Goal: Information Seeking & Learning: Learn about a topic

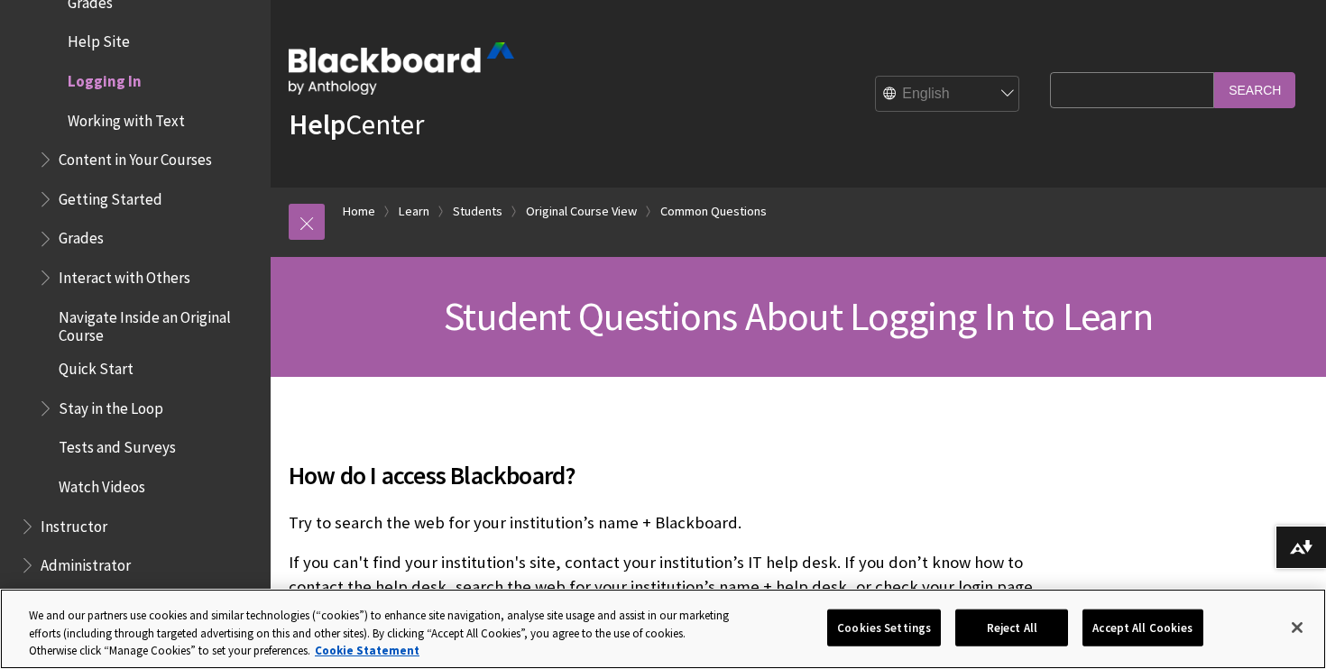
click at [1139, 640] on button "Accept All Cookies" at bounding box center [1143, 628] width 120 height 38
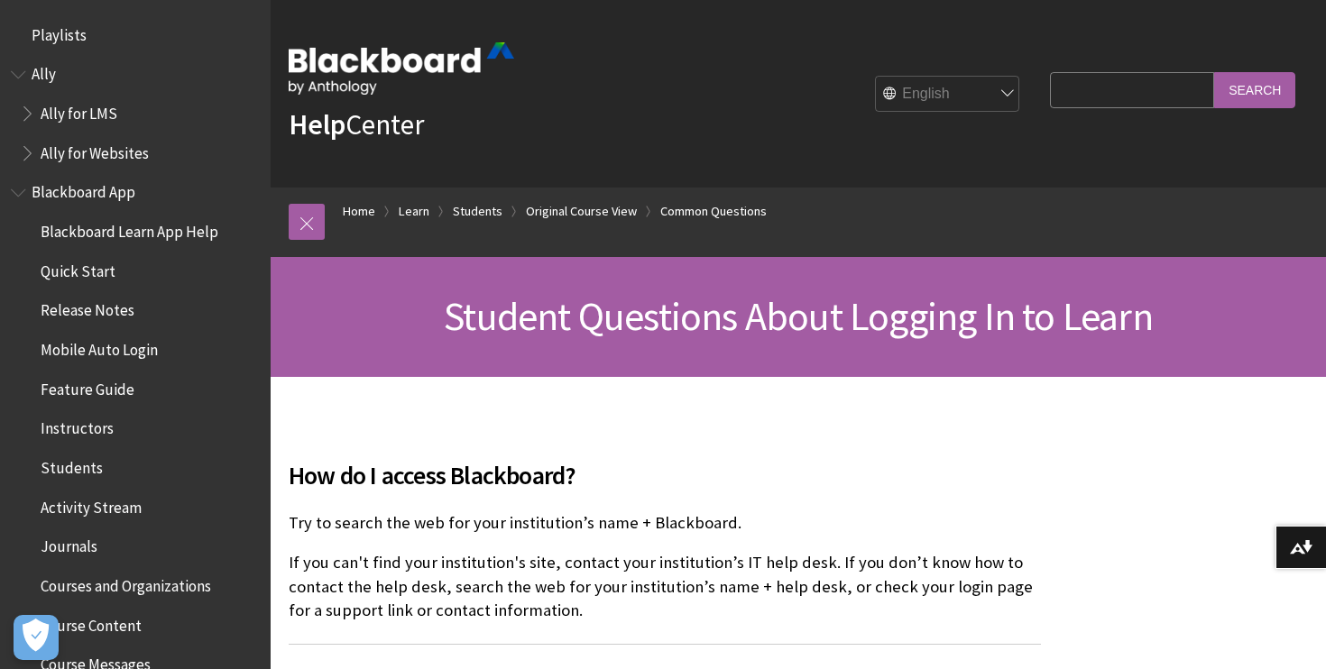
click at [107, 189] on span "Blackboard App" at bounding box center [84, 190] width 104 height 24
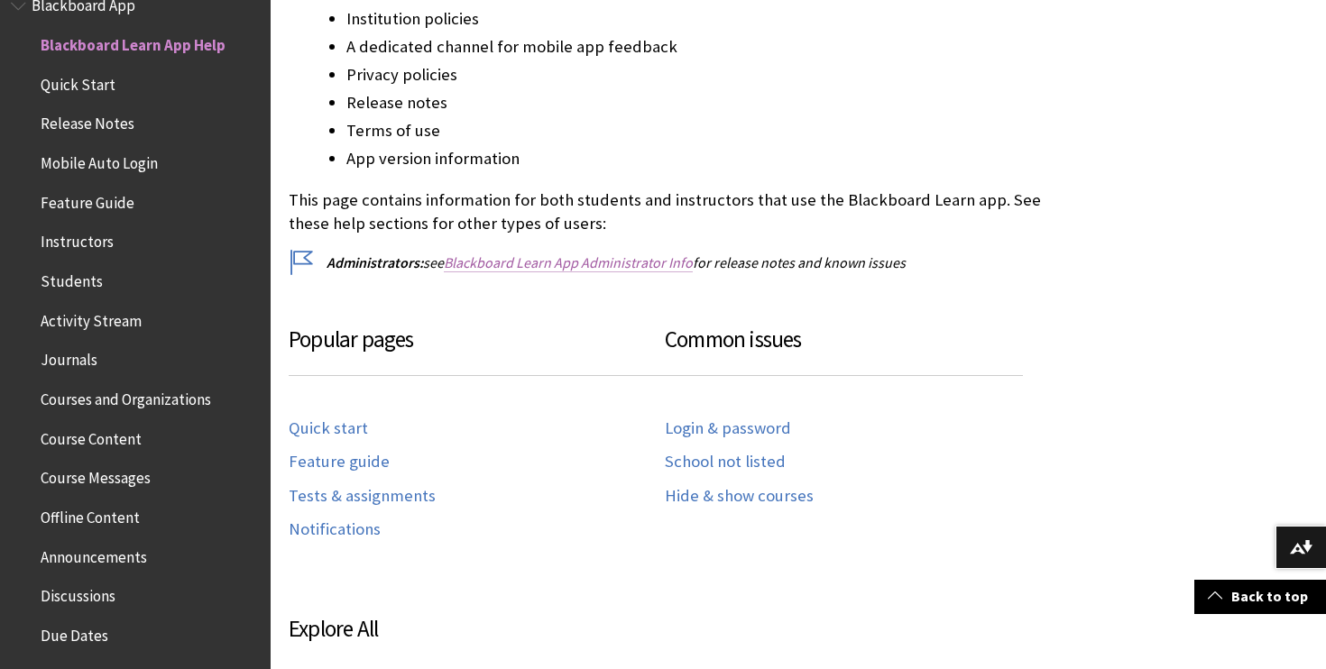
scroll to position [647, 0]
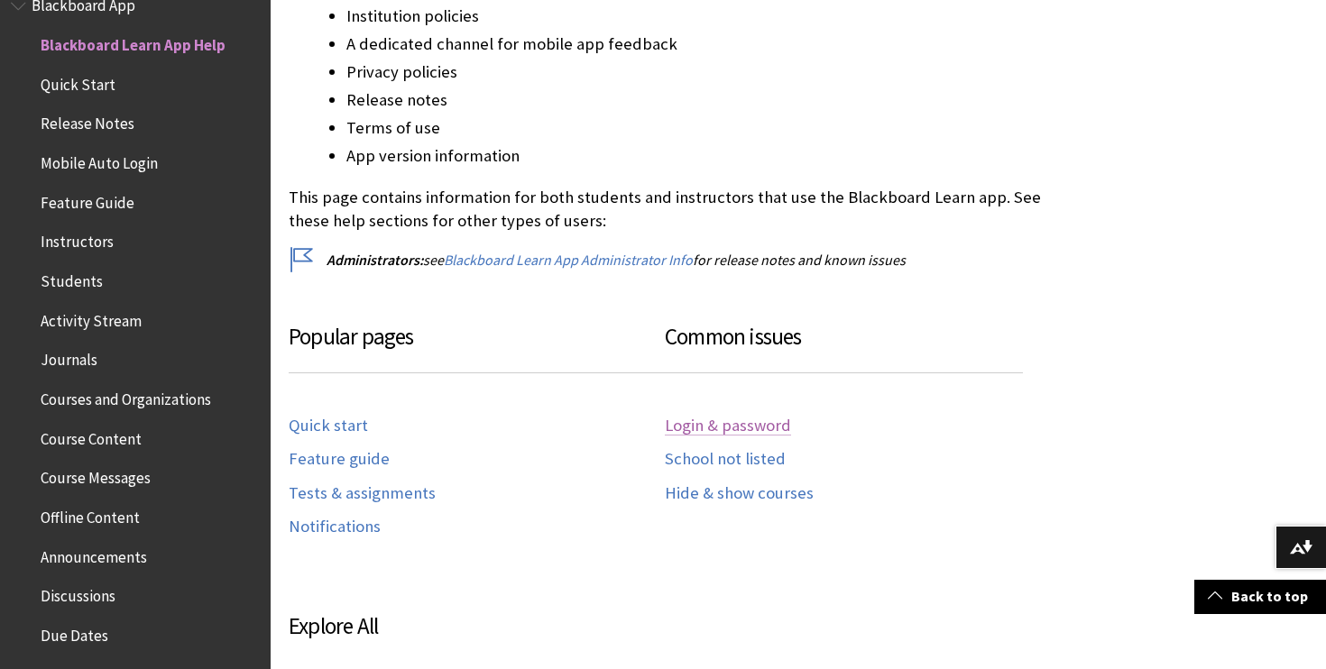
click at [705, 421] on link "Login & password" at bounding box center [728, 426] width 126 height 21
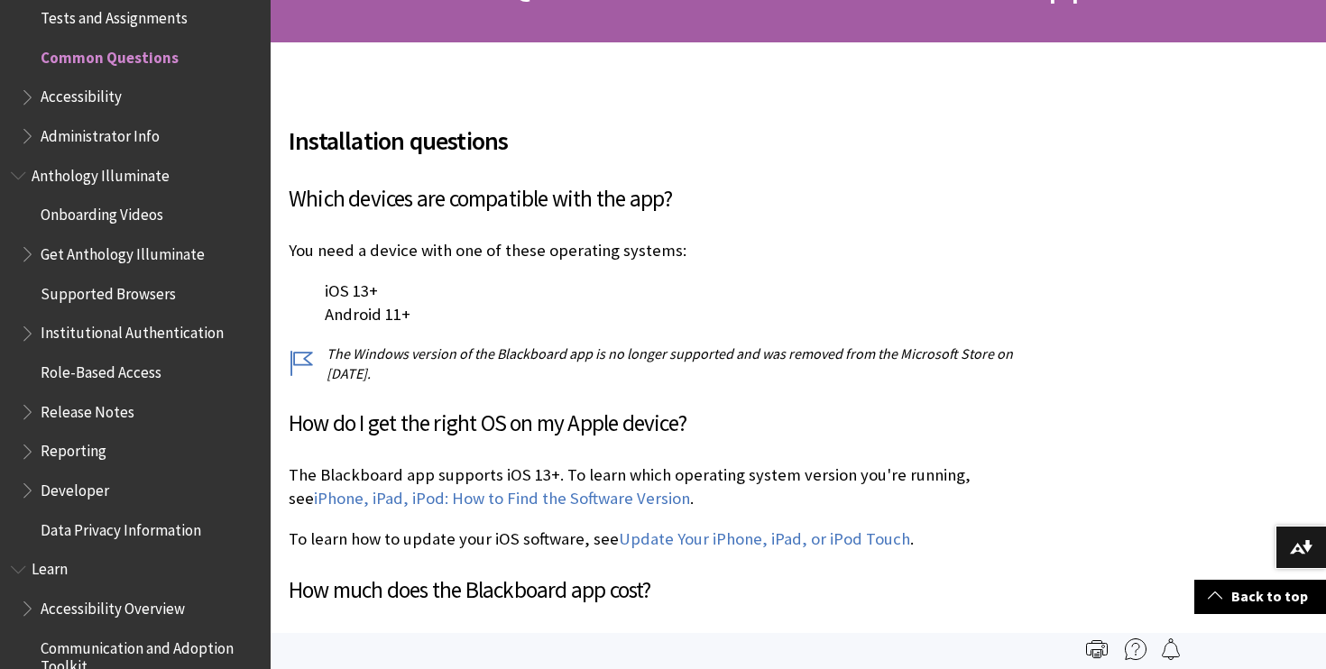
scroll to position [334, 0]
click at [586, 494] on link "iPhone, iPad, iPod: How to Find the Software Version" at bounding box center [502, 500] width 376 height 22
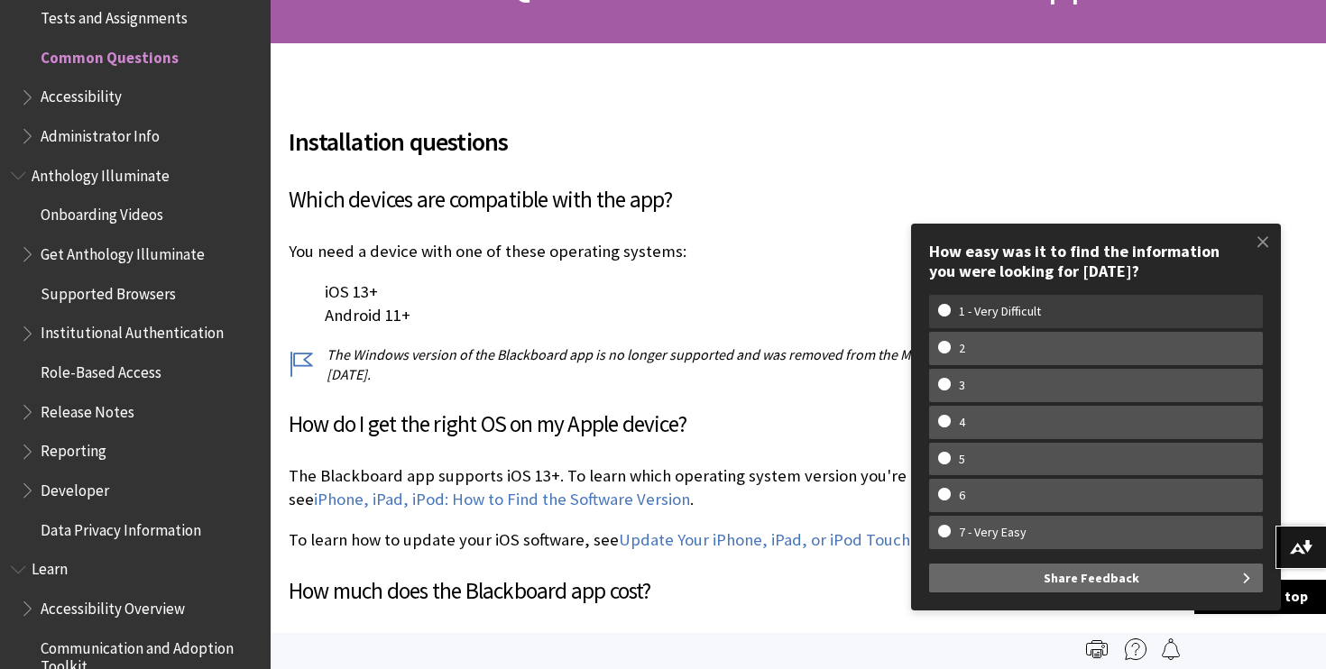
click at [1015, 319] on w-span "1 - Very Difficult" at bounding box center [1000, 311] width 124 height 15
click at [950, 316] on input "1 - Very Difficult" at bounding box center [944, 310] width 12 height 12
radio input "true"
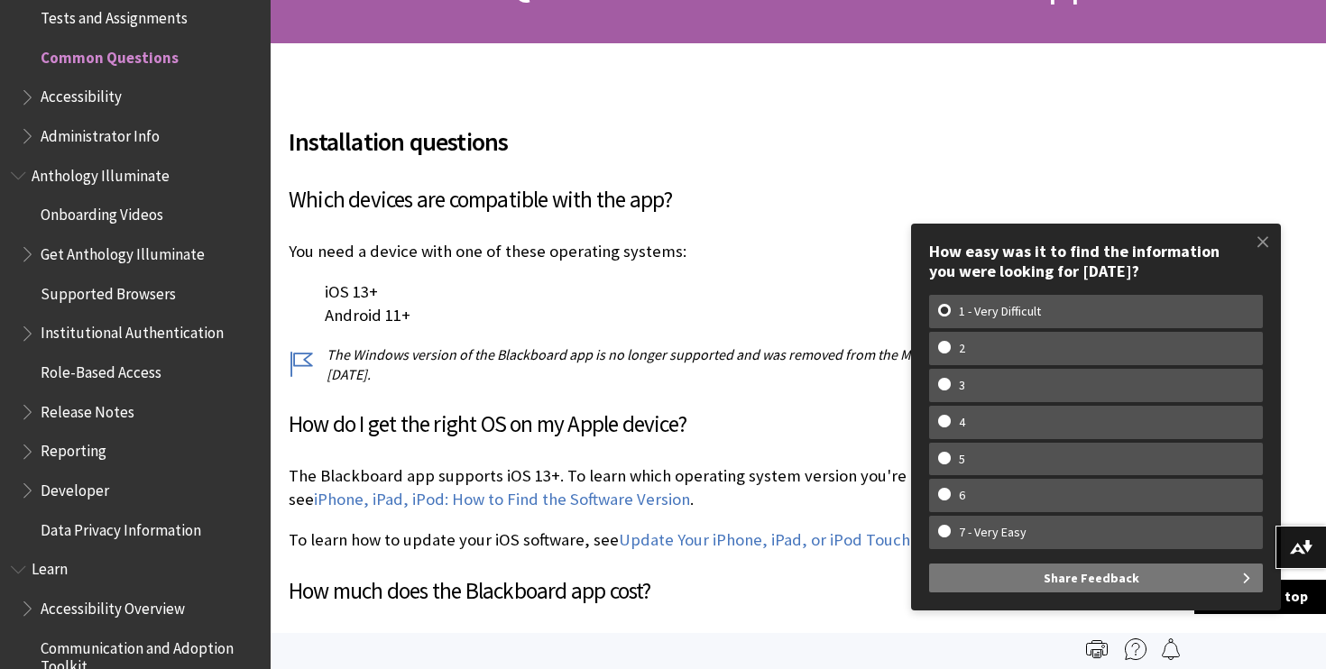
click at [1133, 579] on span "Share Feedback" at bounding box center [1092, 578] width 96 height 29
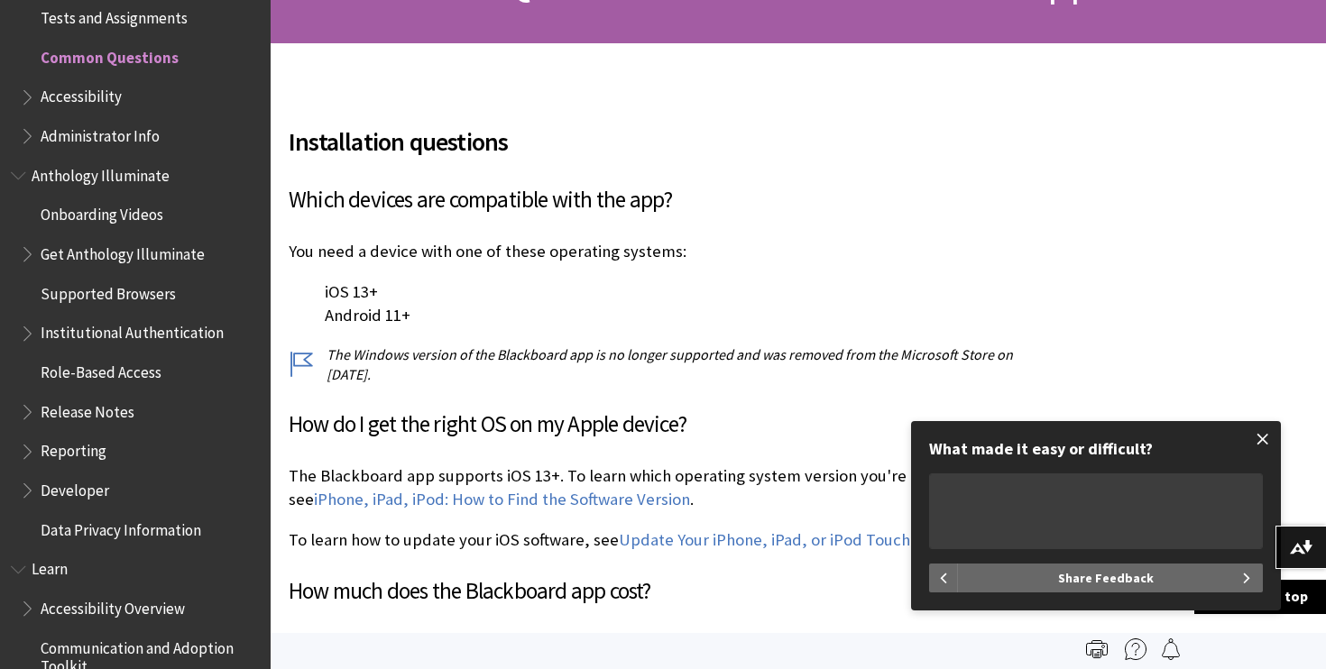
click at [1265, 437] on span at bounding box center [1263, 439] width 38 height 38
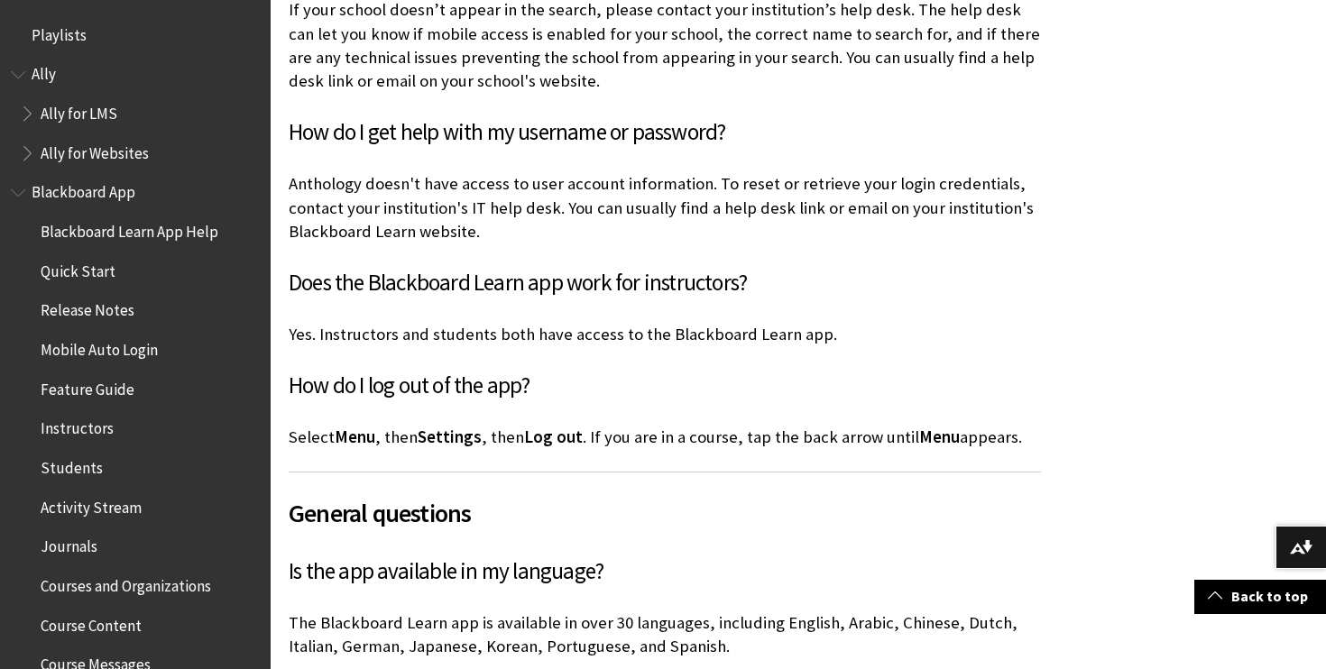
scroll to position [1194, 0]
click at [78, 459] on span "Students" at bounding box center [72, 465] width 62 height 24
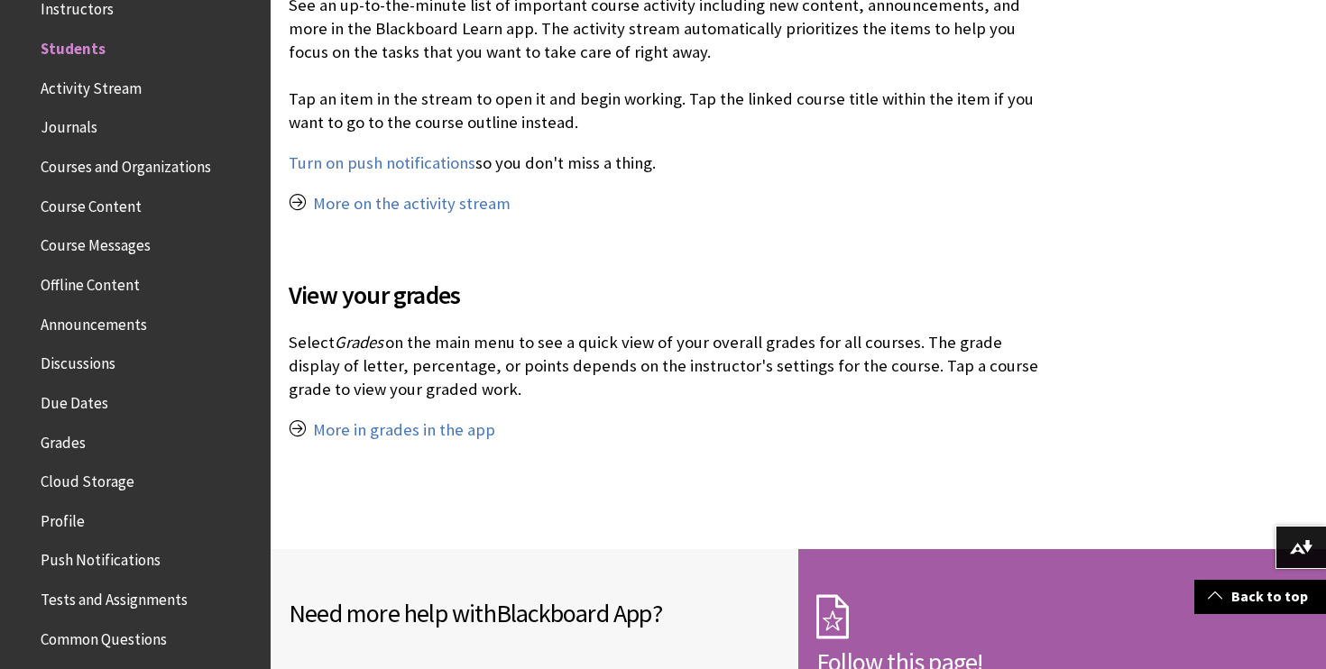
scroll to position [2014, 0]
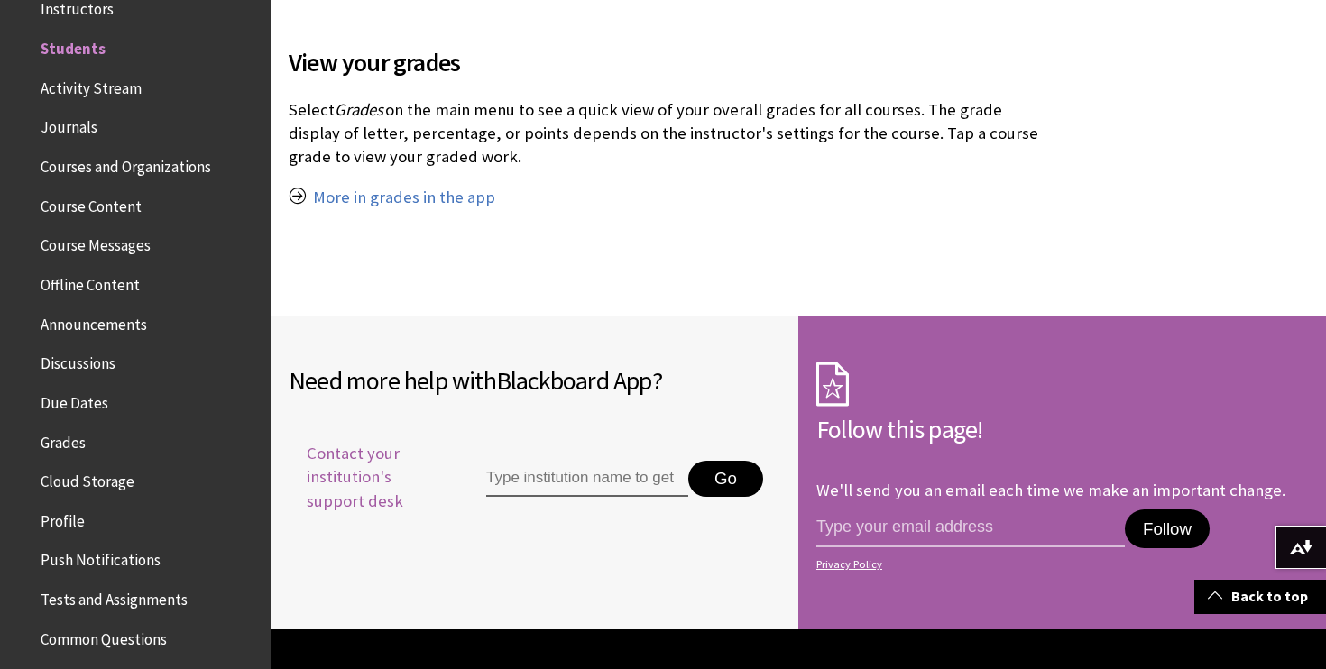
click at [372, 451] on span "Contact your institution's support desk" at bounding box center [367, 477] width 156 height 71
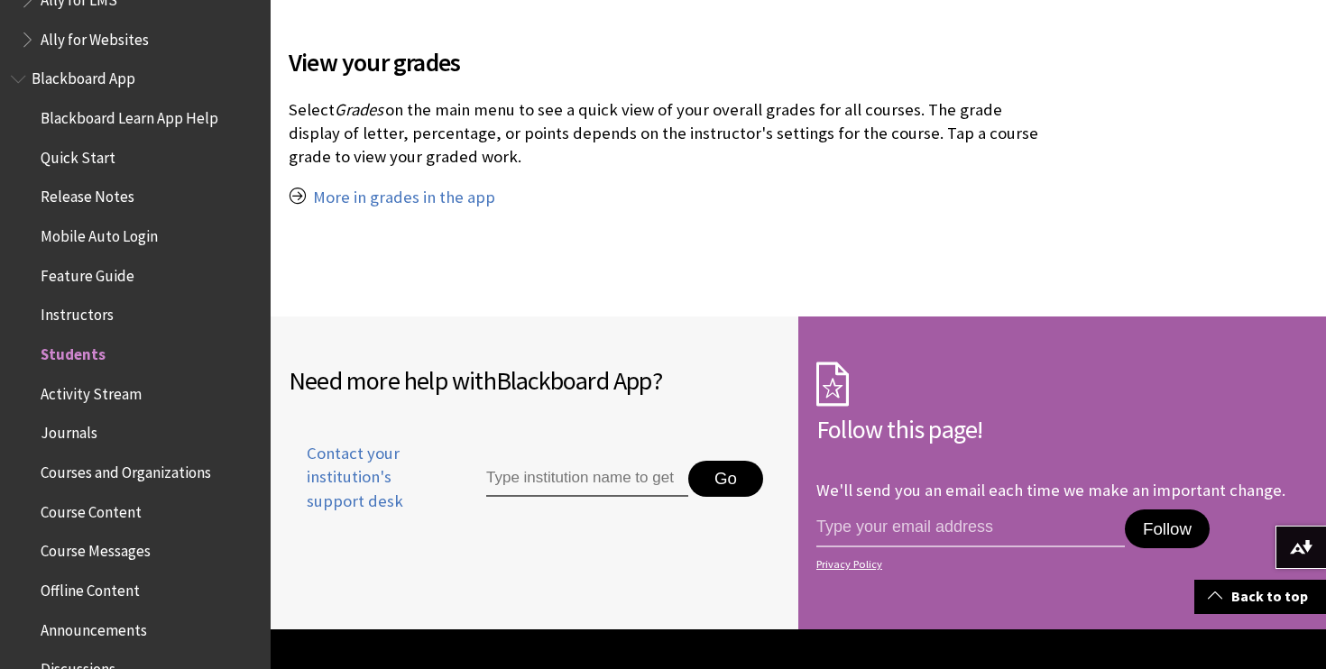
scroll to position [92, 0]
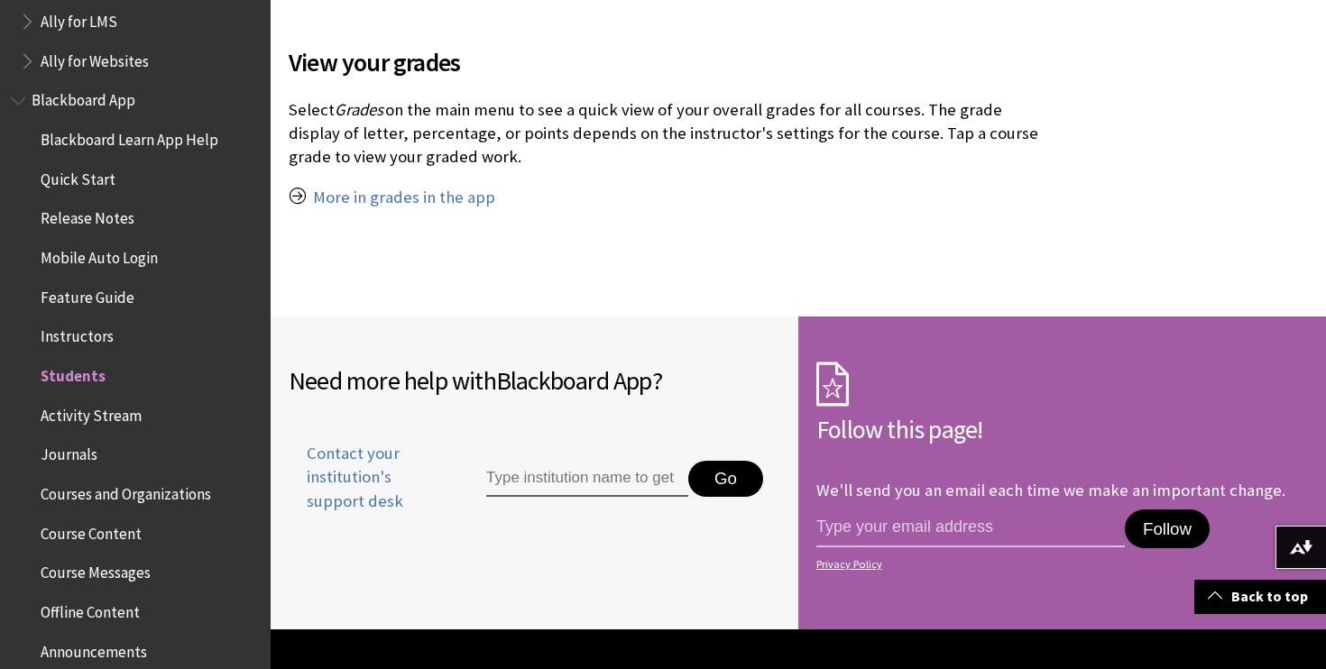
click at [129, 405] on span "Activity Stream" at bounding box center [91, 413] width 101 height 24
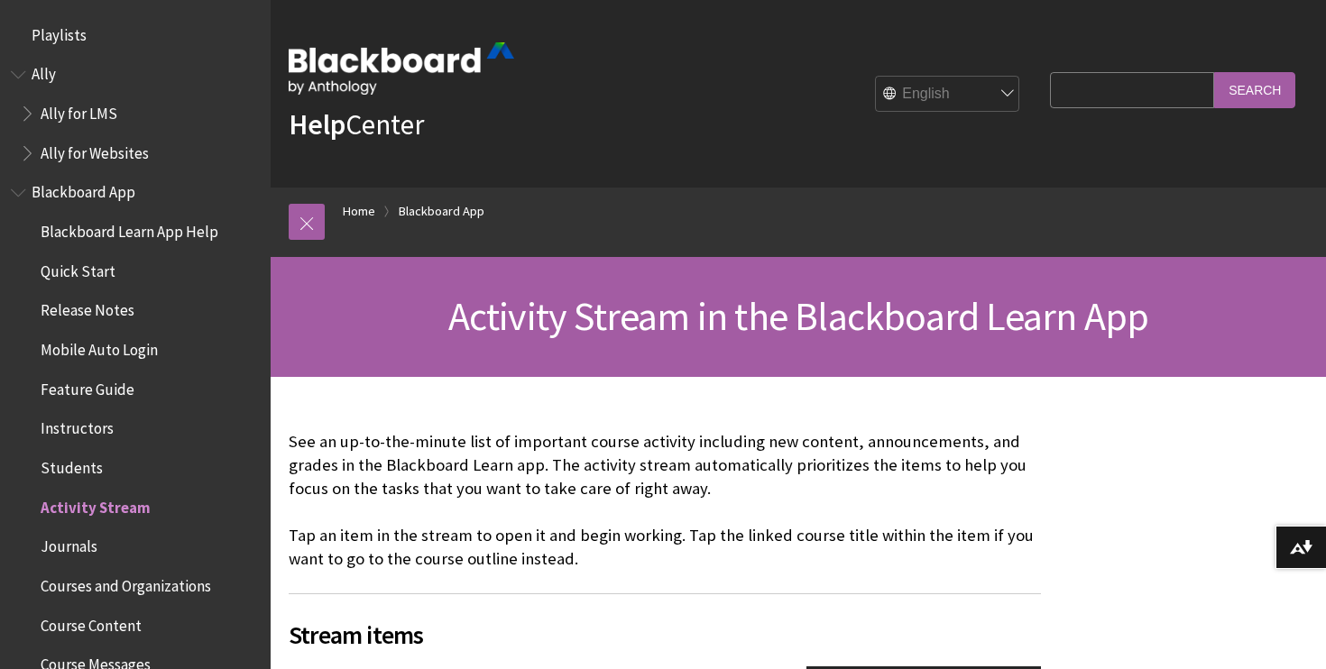
click at [115, 183] on span "Blackboard App" at bounding box center [84, 190] width 104 height 24
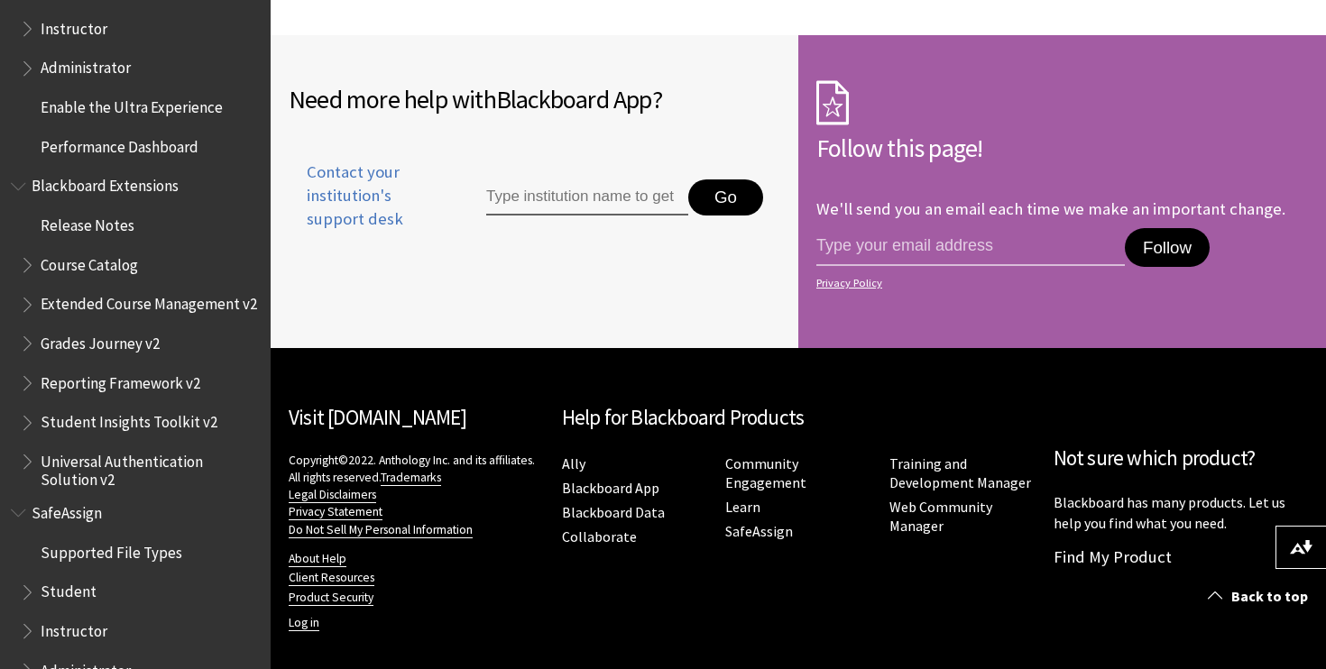
scroll to position [1368, 0]
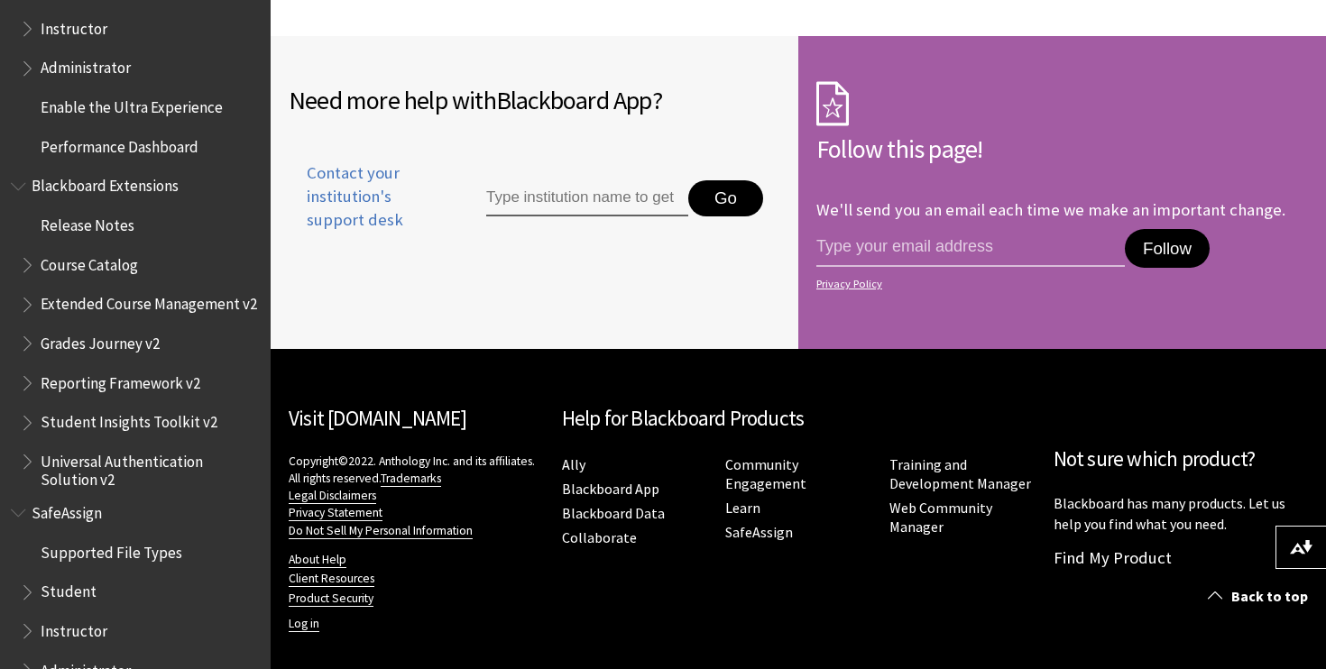
click at [78, 577] on span "Student" at bounding box center [69, 589] width 56 height 24
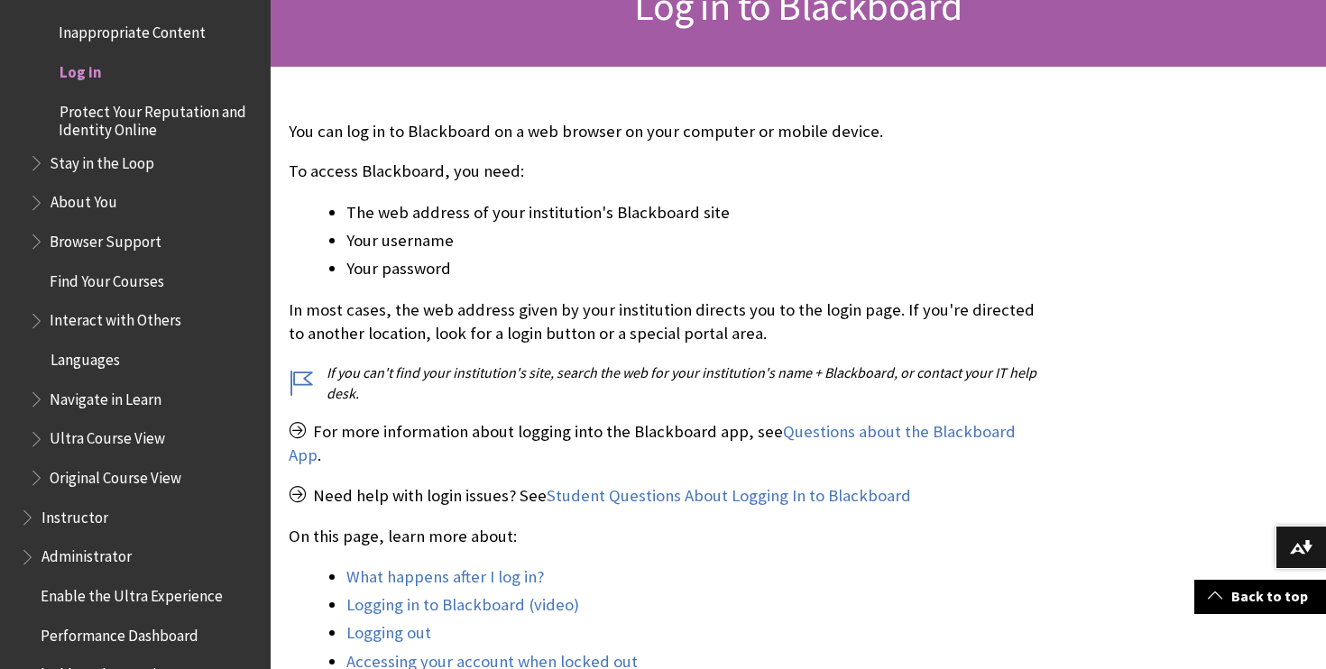
scroll to position [402, 0]
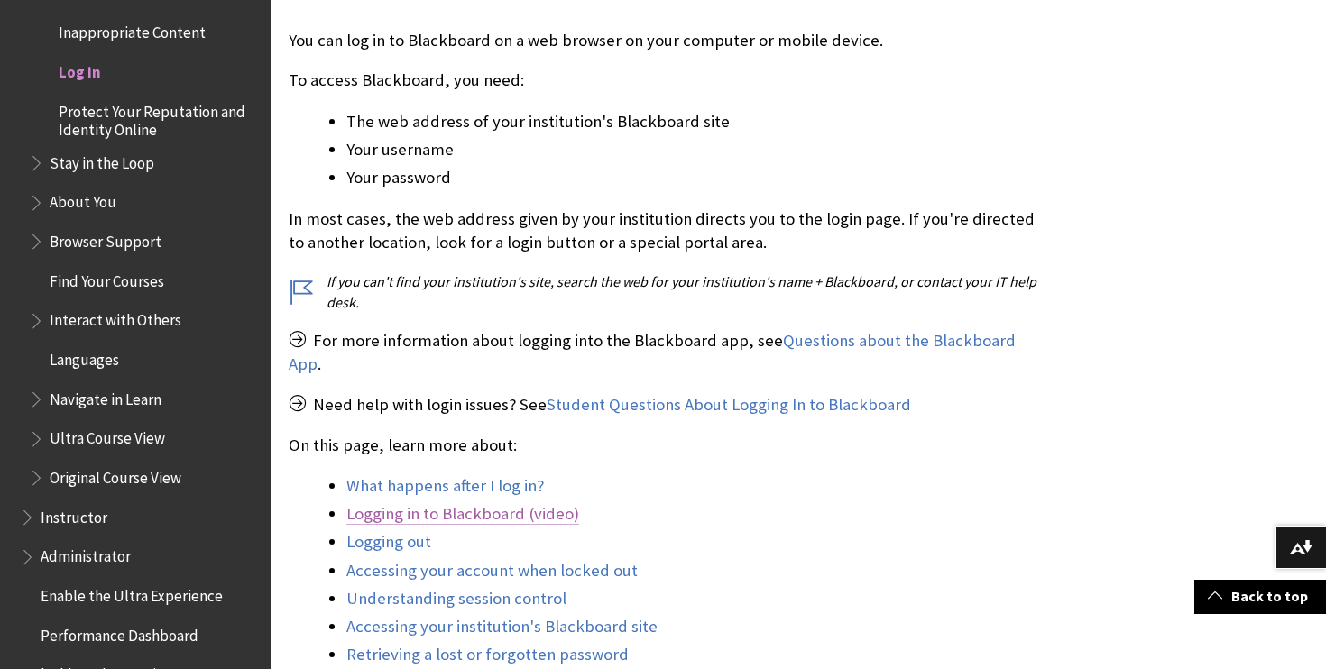
click at [509, 503] on link "Logging in to Blackboard (video)" at bounding box center [462, 514] width 233 height 22
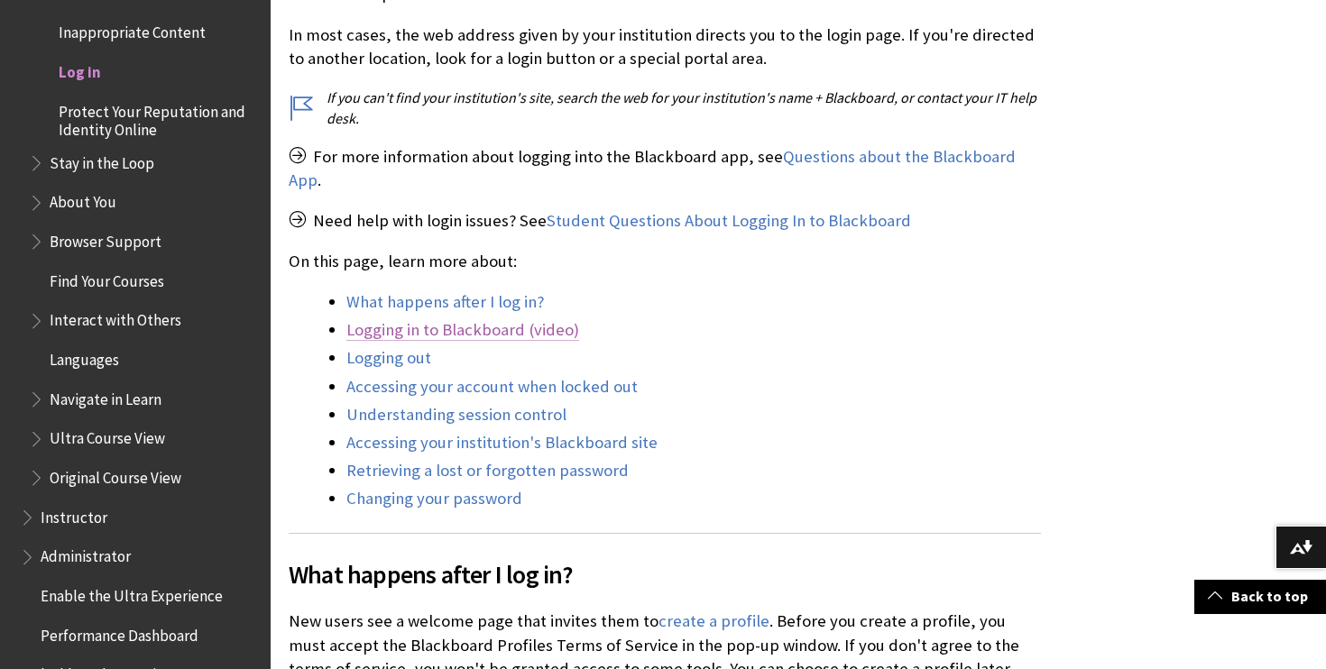
scroll to position [723, 0]
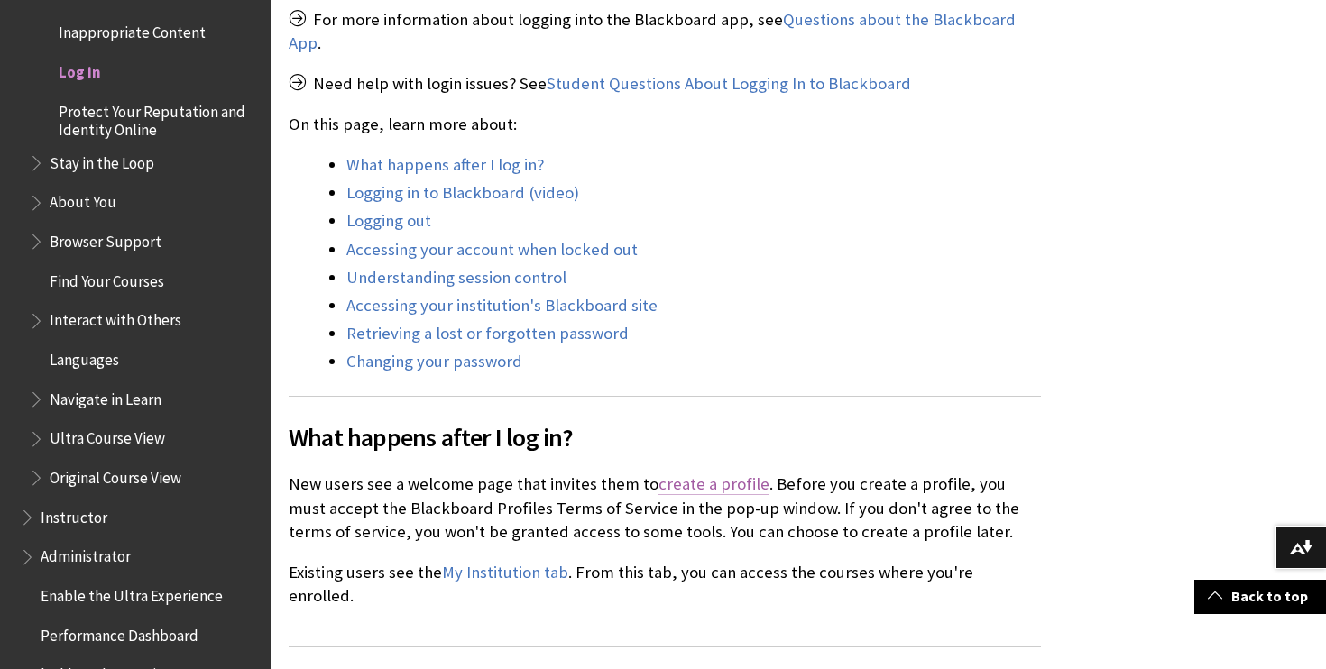
click at [745, 474] on link "create a profile" at bounding box center [714, 485] width 111 height 22
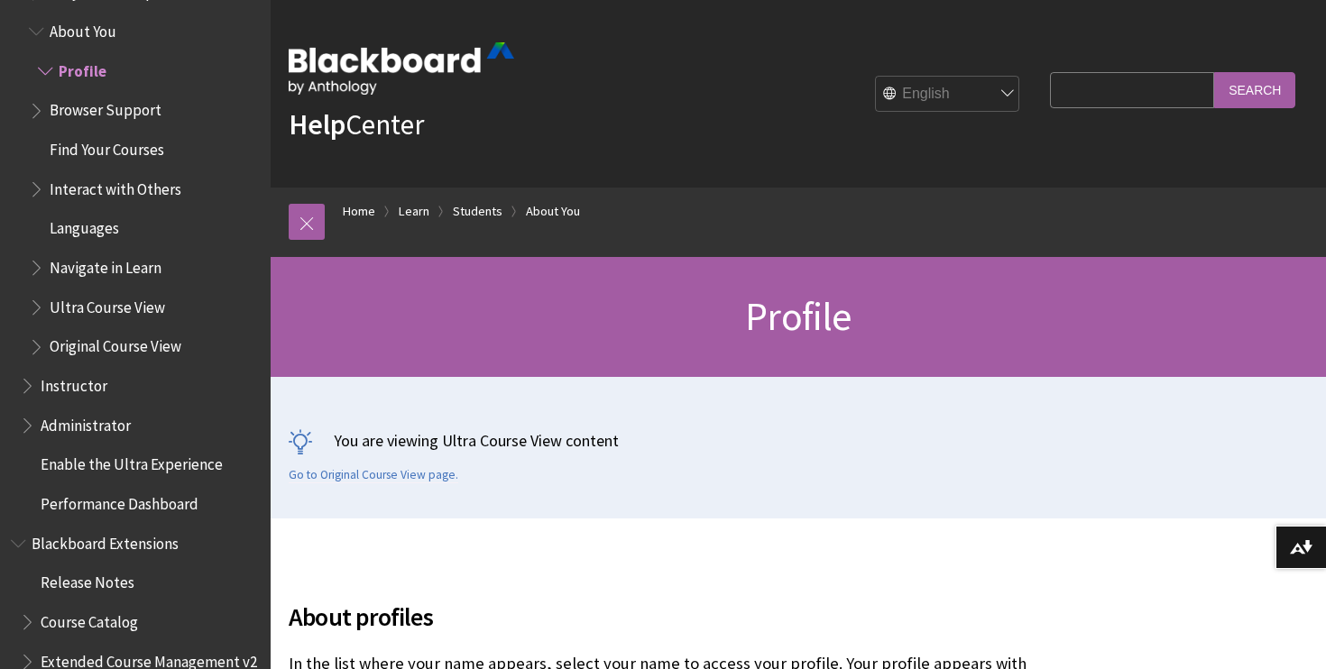
click at [1103, 97] on input "Search Query" at bounding box center [1132, 89] width 164 height 35
type input "login"
click at [1255, 89] on input "Search" at bounding box center [1254, 89] width 81 height 35
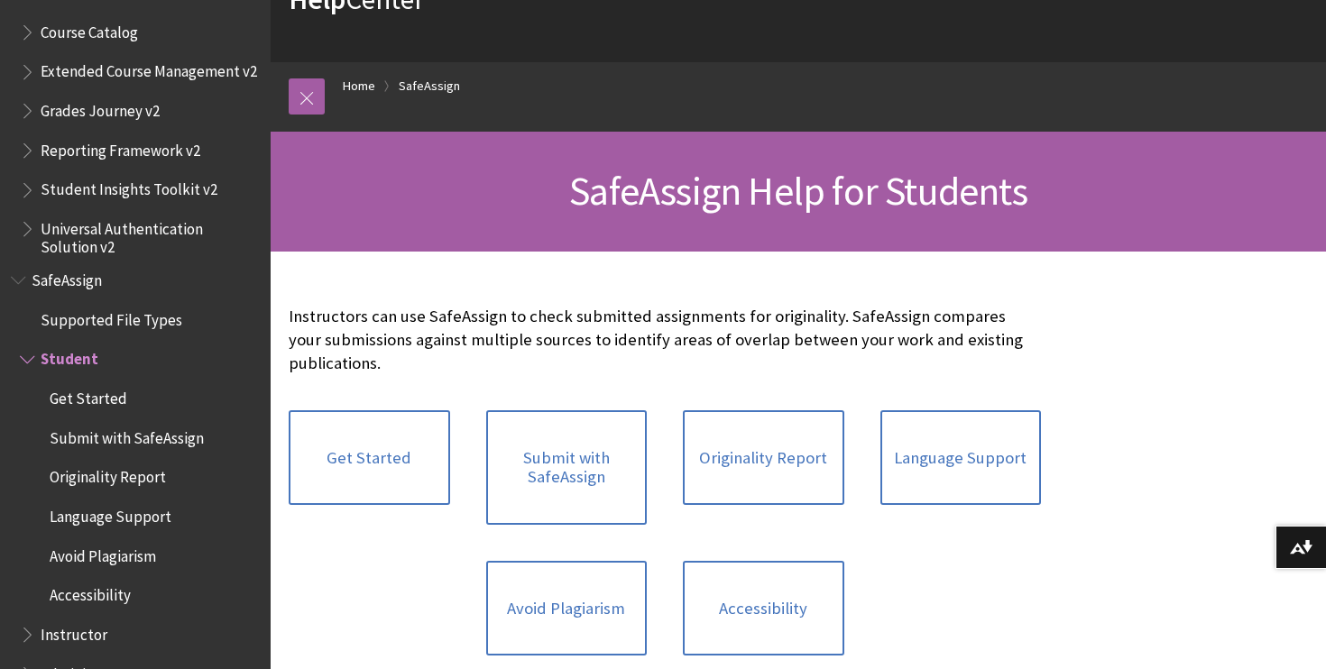
scroll to position [127, 0]
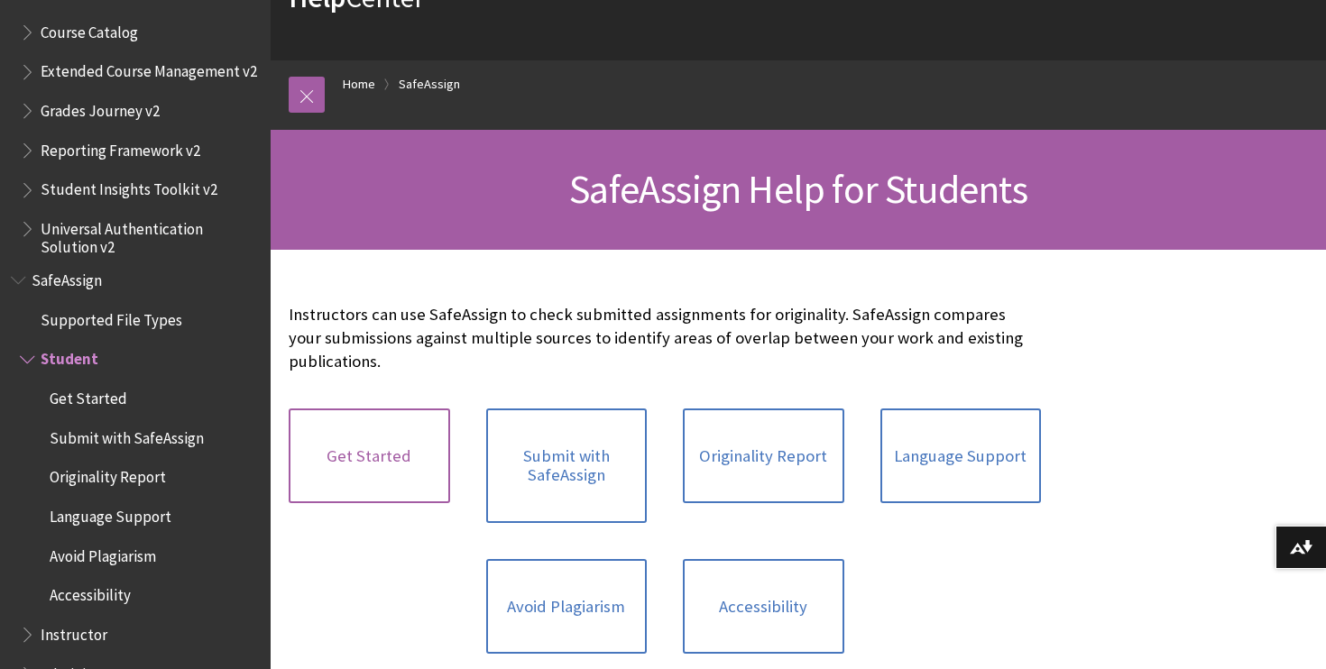
click at [389, 422] on link "Get Started" at bounding box center [370, 457] width 162 height 96
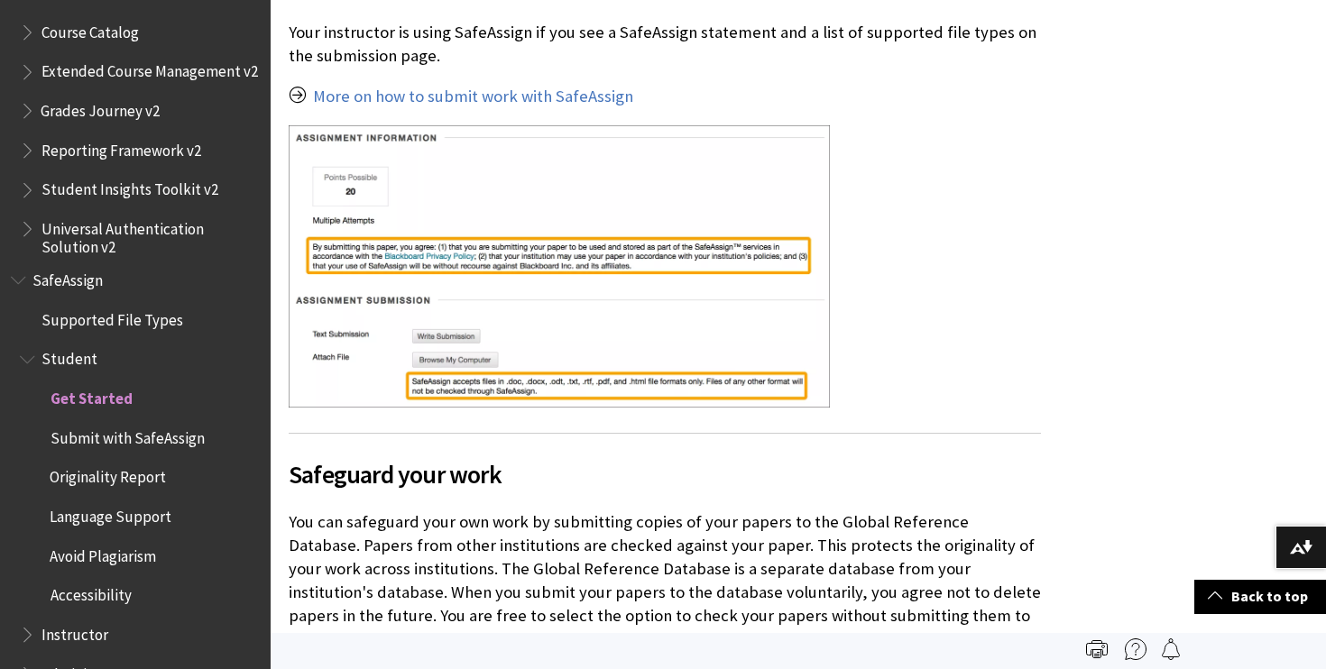
scroll to position [579, 0]
